Goal: Information Seeking & Learning: Learn about a topic

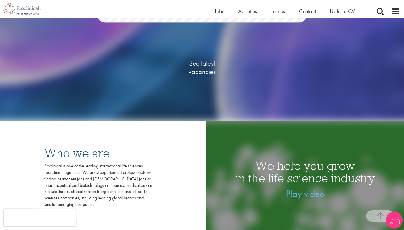
scroll to position [102, 0]
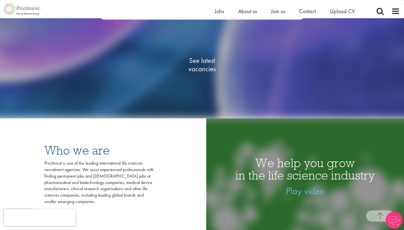
click at [200, 67] on span "See latest vacancies" at bounding box center [202, 64] width 56 height 17
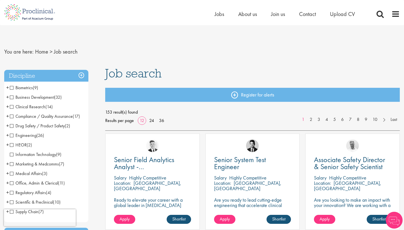
click at [13, 106] on span "Clinical Research" at bounding box center [28, 107] width 36 height 6
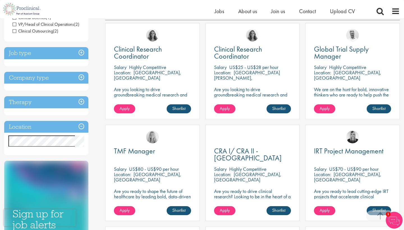
scroll to position [104, 0]
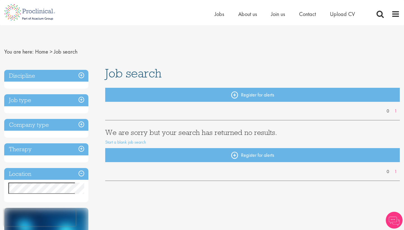
click at [79, 72] on h3 "Discipline" at bounding box center [46, 76] width 84 height 12
click at [81, 74] on h3 "Discipline" at bounding box center [46, 76] width 84 height 12
click at [81, 99] on h3 "Job type" at bounding box center [46, 100] width 84 height 12
click at [41, 52] on link "Home" at bounding box center [41, 51] width 13 height 7
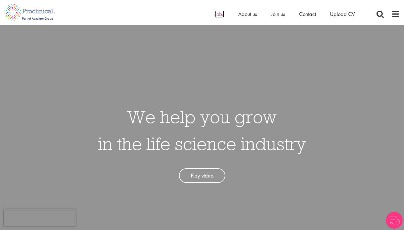
click at [220, 15] on span "Jobs" at bounding box center [220, 13] width 10 height 7
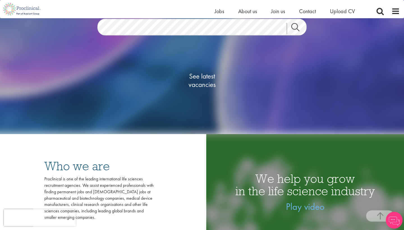
scroll to position [85, 0]
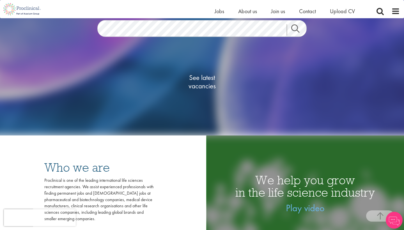
click at [200, 83] on span "See latest vacancies" at bounding box center [202, 82] width 56 height 17
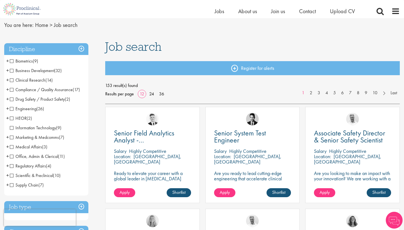
scroll to position [23, 0]
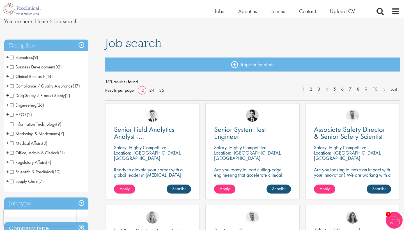
click at [12, 172] on span "Scientific & Preclinical" at bounding box center [31, 172] width 43 height 6
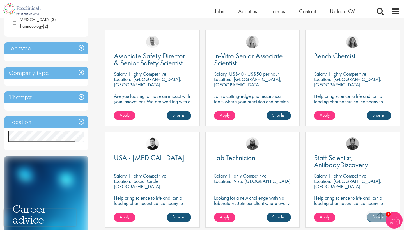
scroll to position [94, 0]
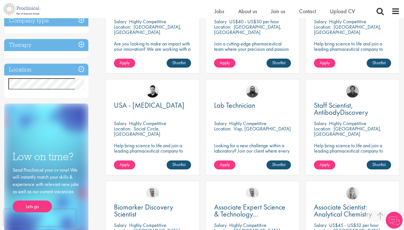
scroll to position [146, 0]
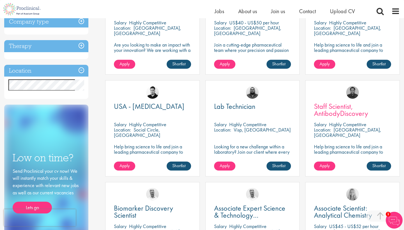
click at [335, 109] on span "Staff Scientist, AntibodyDiscovery" at bounding box center [341, 110] width 54 height 17
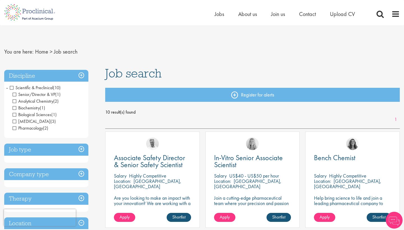
scroll to position [146, 0]
